Goal: Transaction & Acquisition: Purchase product/service

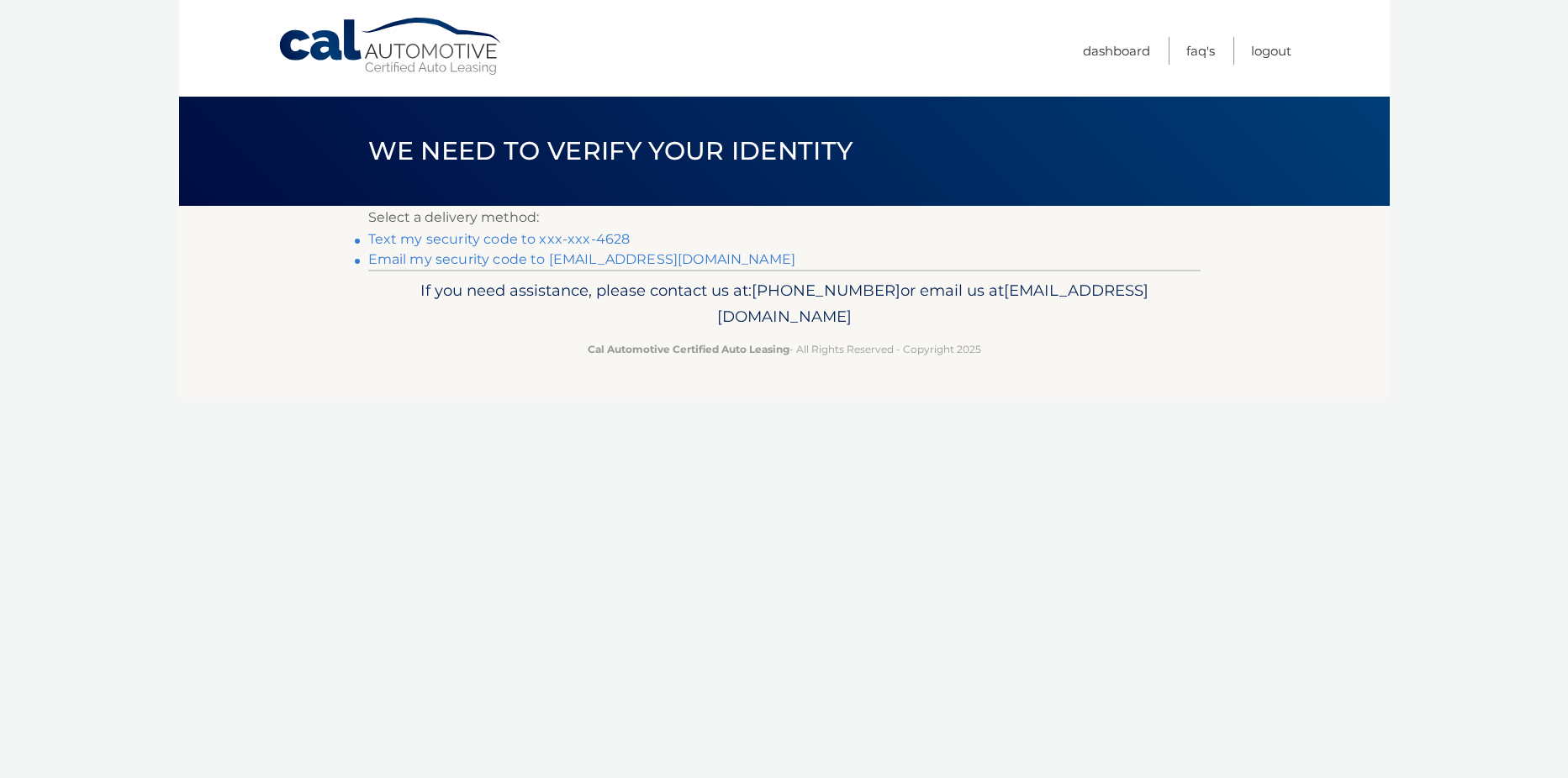
click at [571, 238] on link "Text my security code to xxx-xxx-4628" at bounding box center [499, 238] width 262 height 16
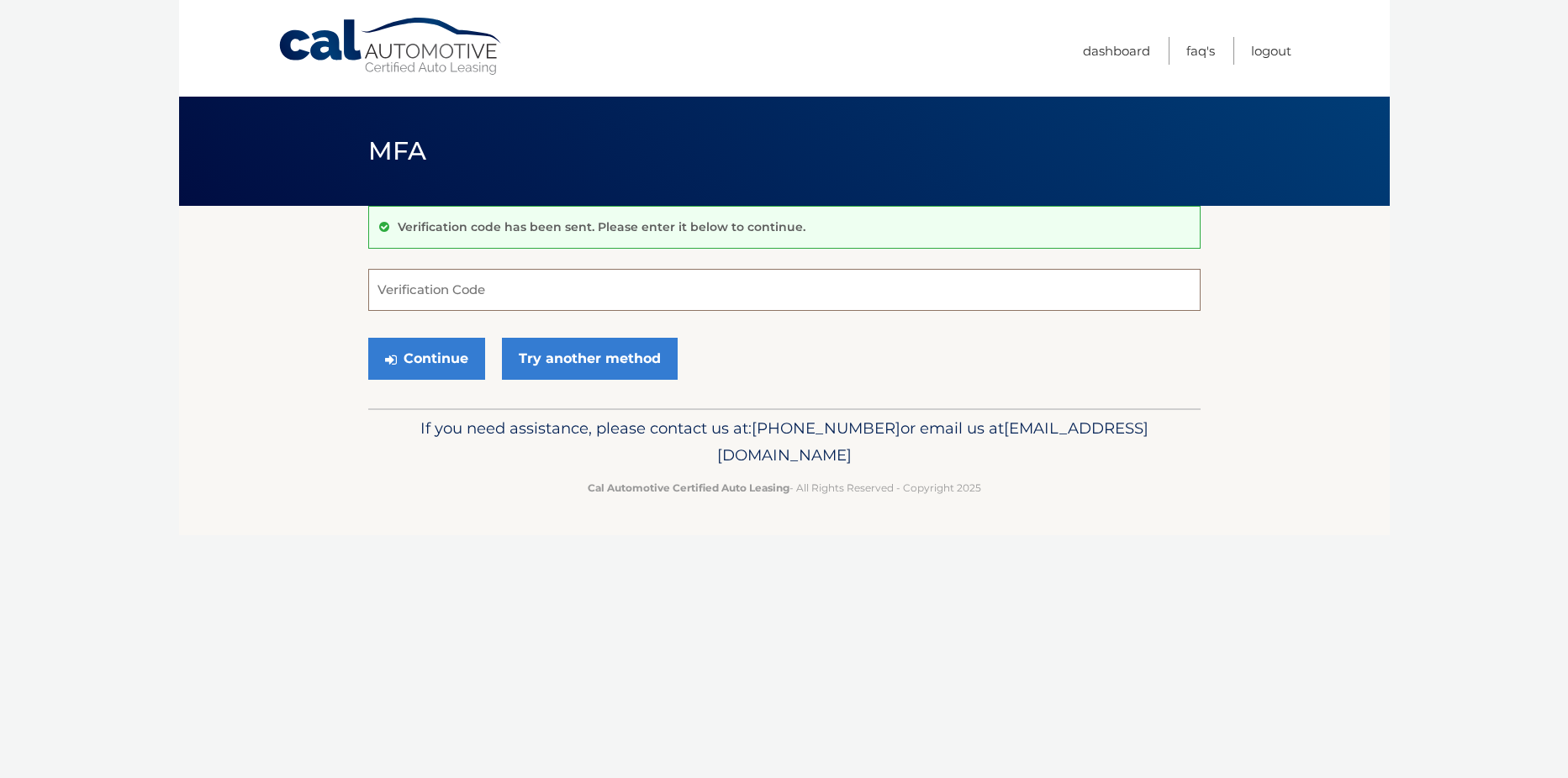
click at [426, 288] on input "Verification Code" at bounding box center [784, 290] width 832 height 42
type input "184715"
click at [458, 358] on button "Continue" at bounding box center [427, 359] width 117 height 42
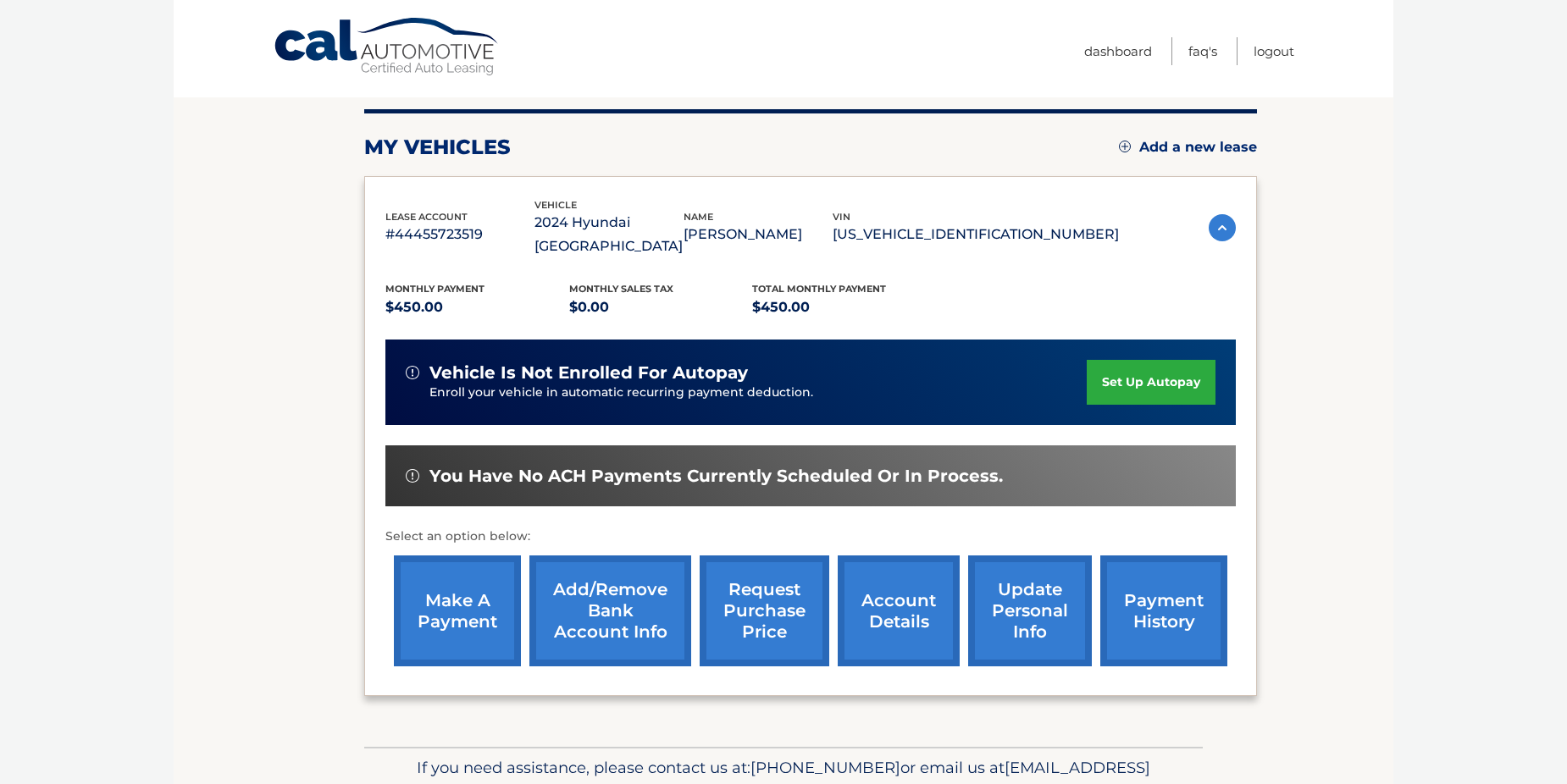
scroll to position [242, 0]
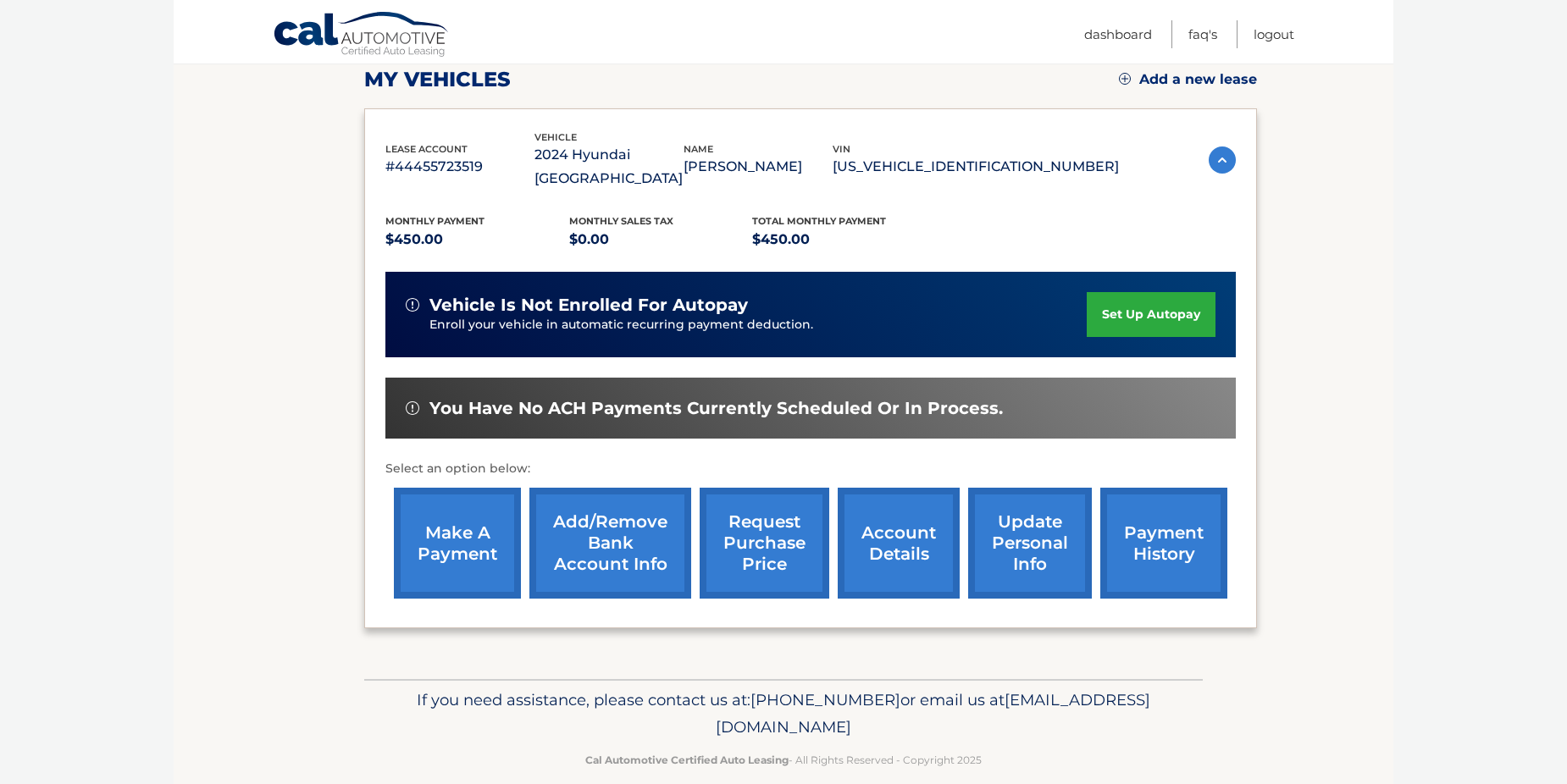
click at [476, 529] on link "make a payment" at bounding box center [457, 543] width 127 height 111
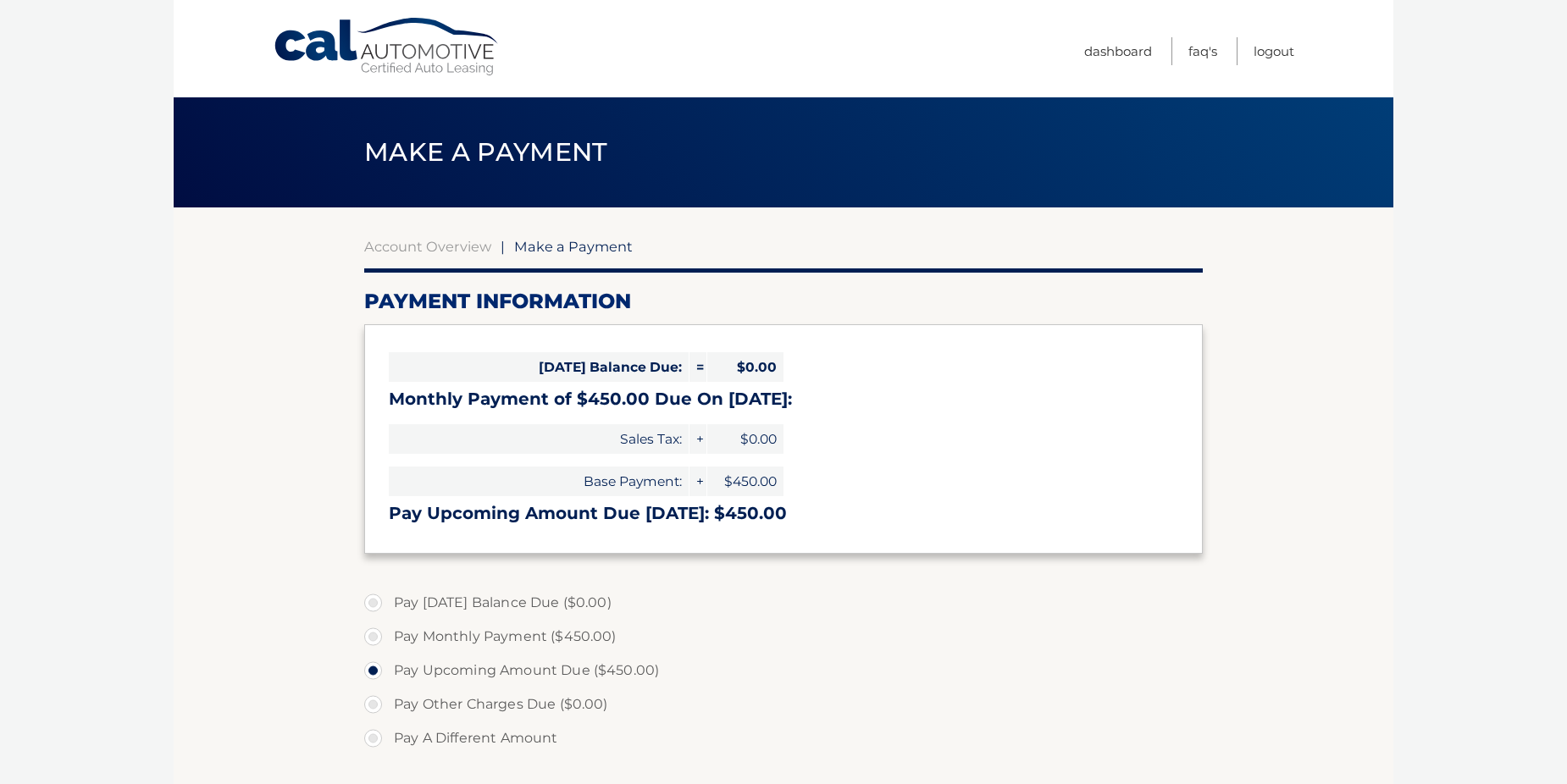
select select "MjkzZjE1MjktZmZjMS00ODIzLTllYTEtYzVjZThiMGNkZjA1"
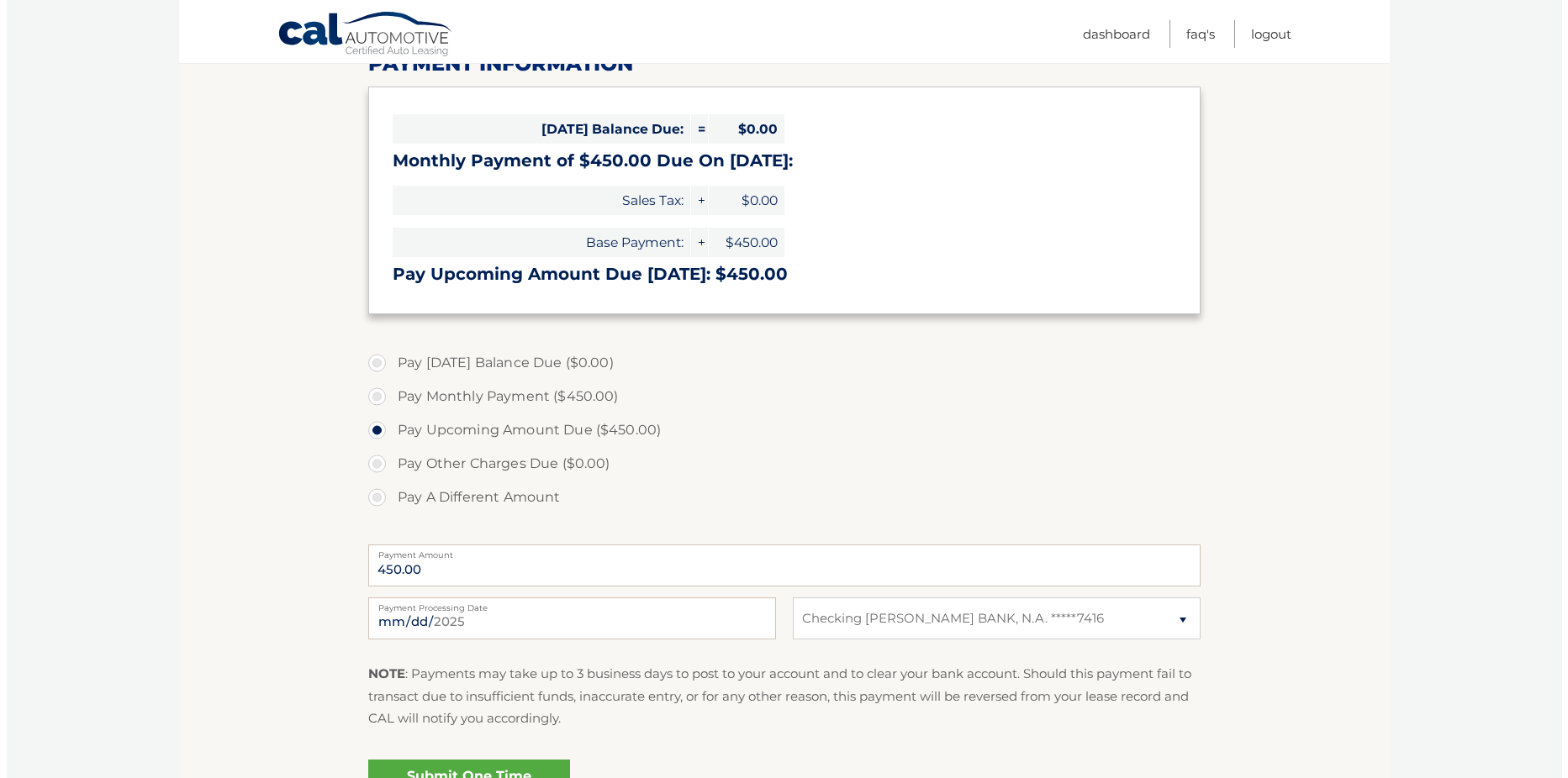
scroll to position [336, 0]
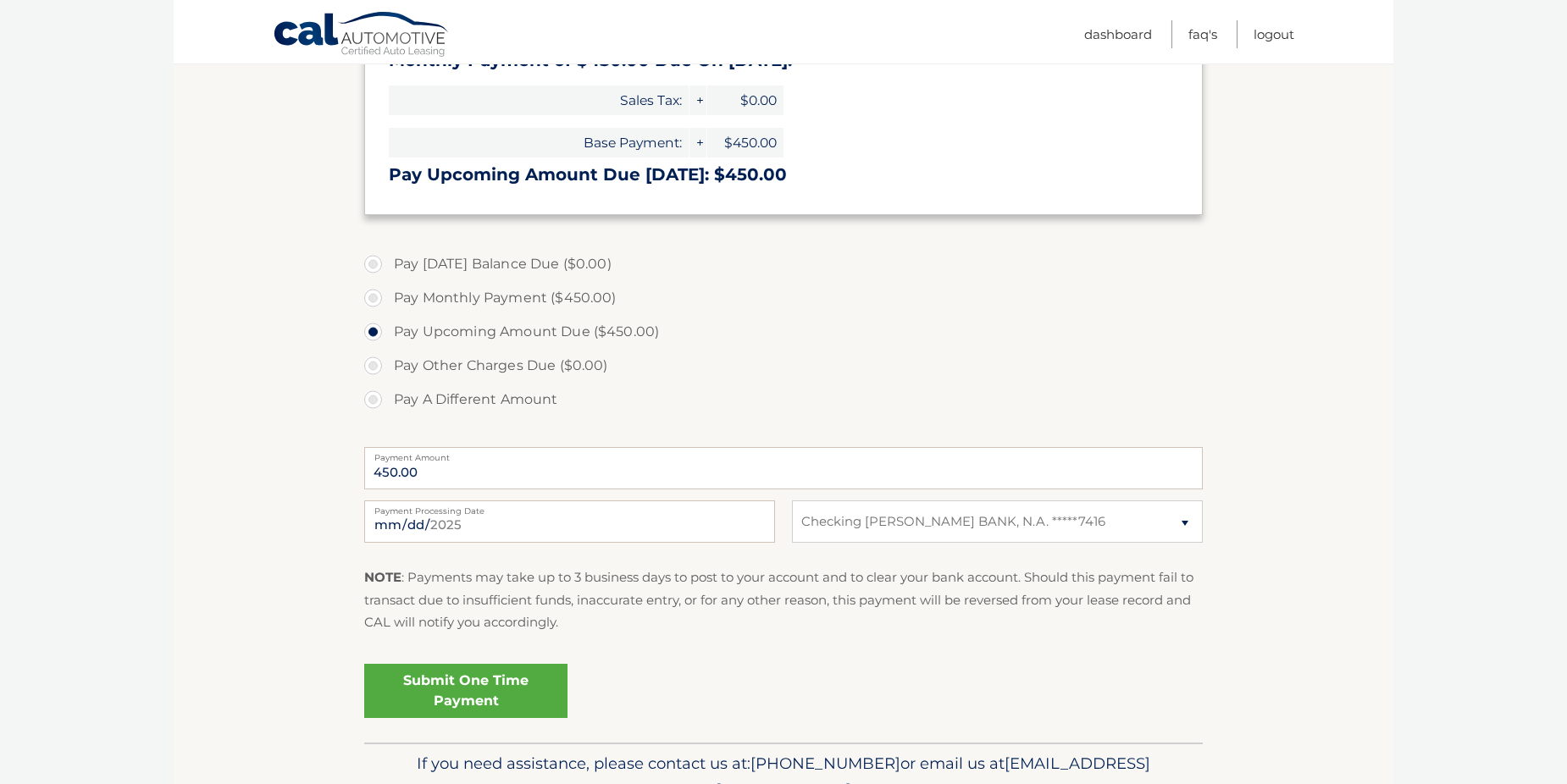
click at [507, 689] on link "Submit One Time Payment" at bounding box center [466, 690] width 204 height 54
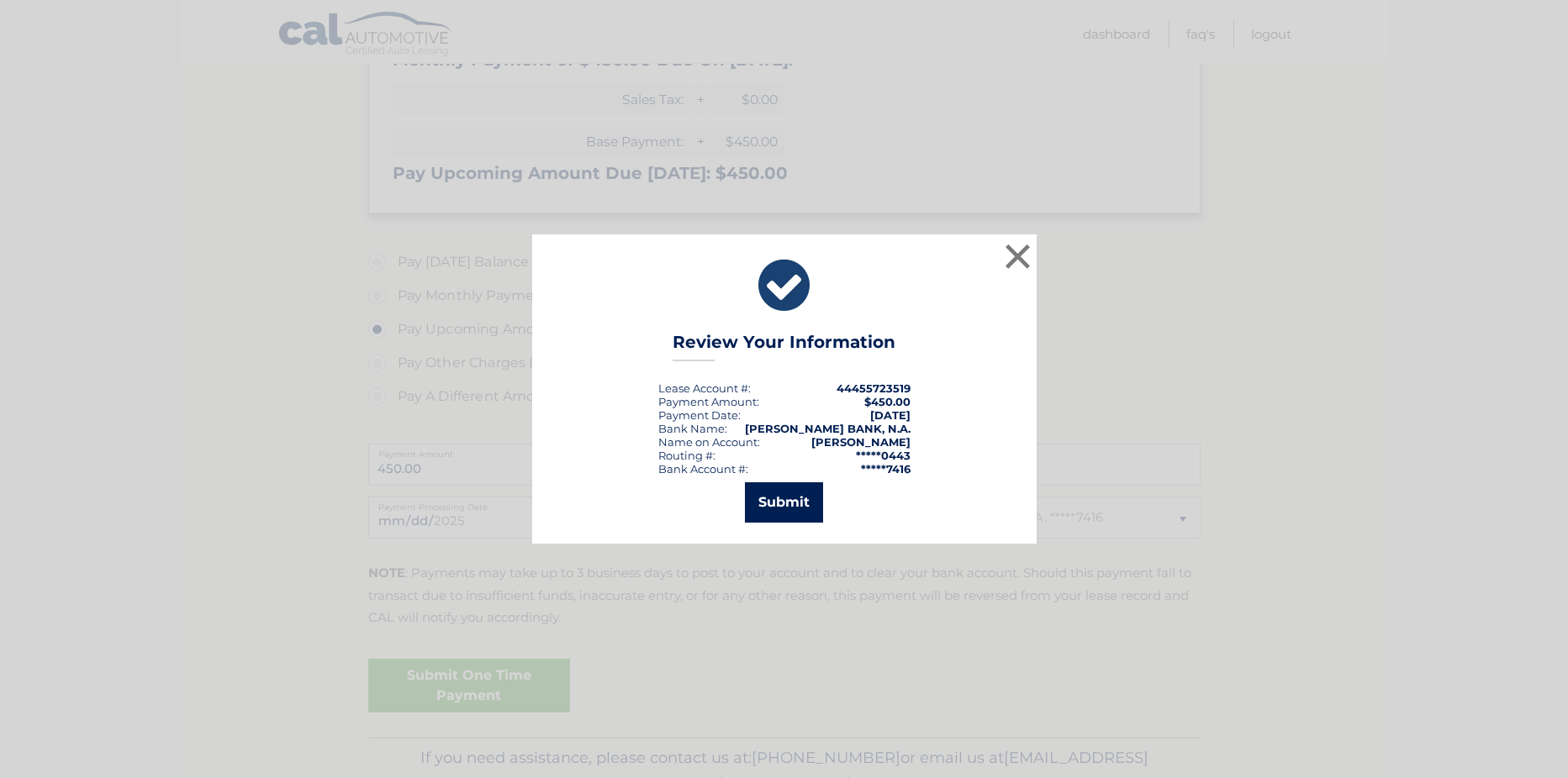
click at [790, 501] on button "Submit" at bounding box center [784, 502] width 78 height 41
